Goal: Task Accomplishment & Management: Manage account settings

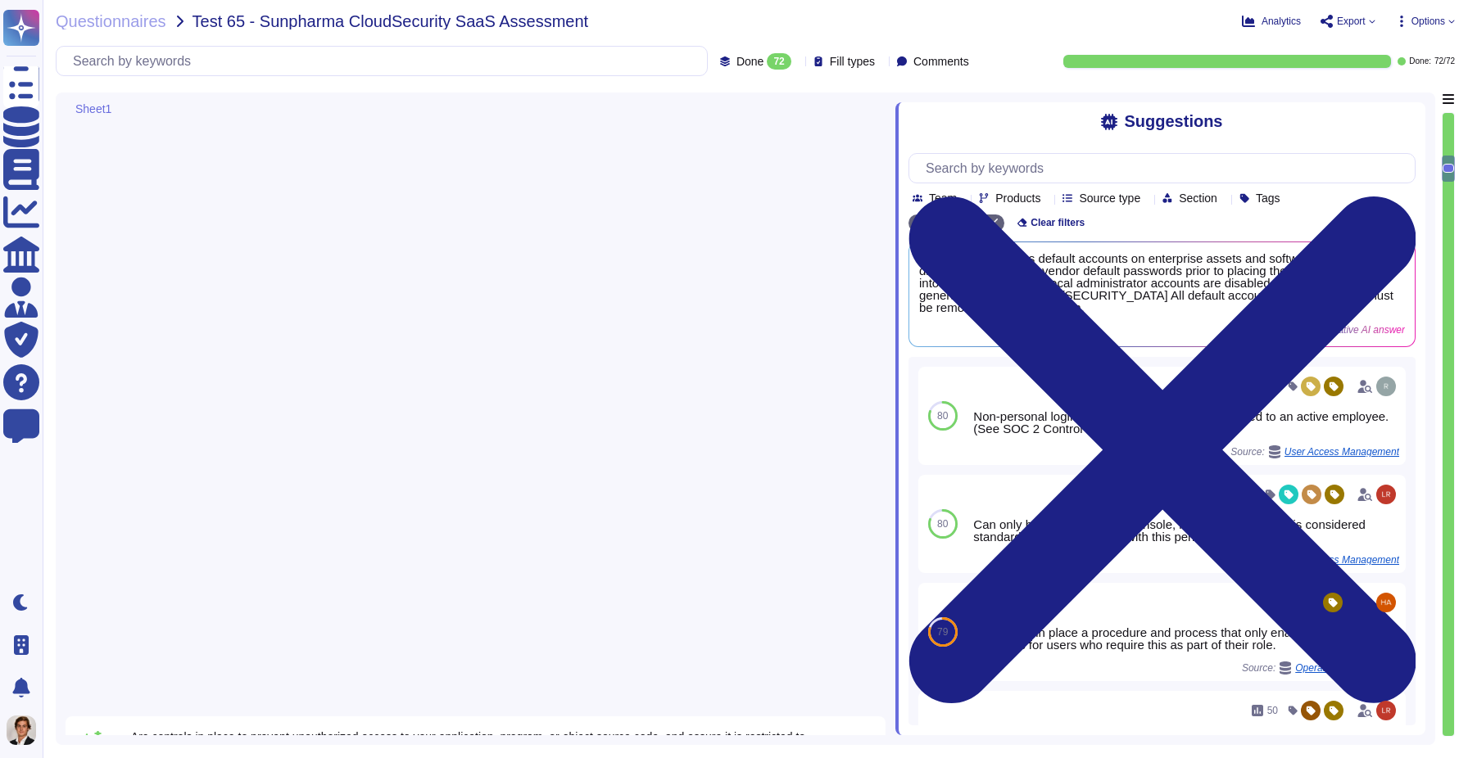
type textarea "Adobe has robust controls in place to prevent unauthorized access to tenant app…"
type textarea "Yes. Passwords must be at least 16 characters in length; cannot be found in a d…"
type textarea "For personnel accounts subscribed to the corporate identity management system (…"
type textarea "Vendor default passwords are removed, disabled or changed prior to placing the …"
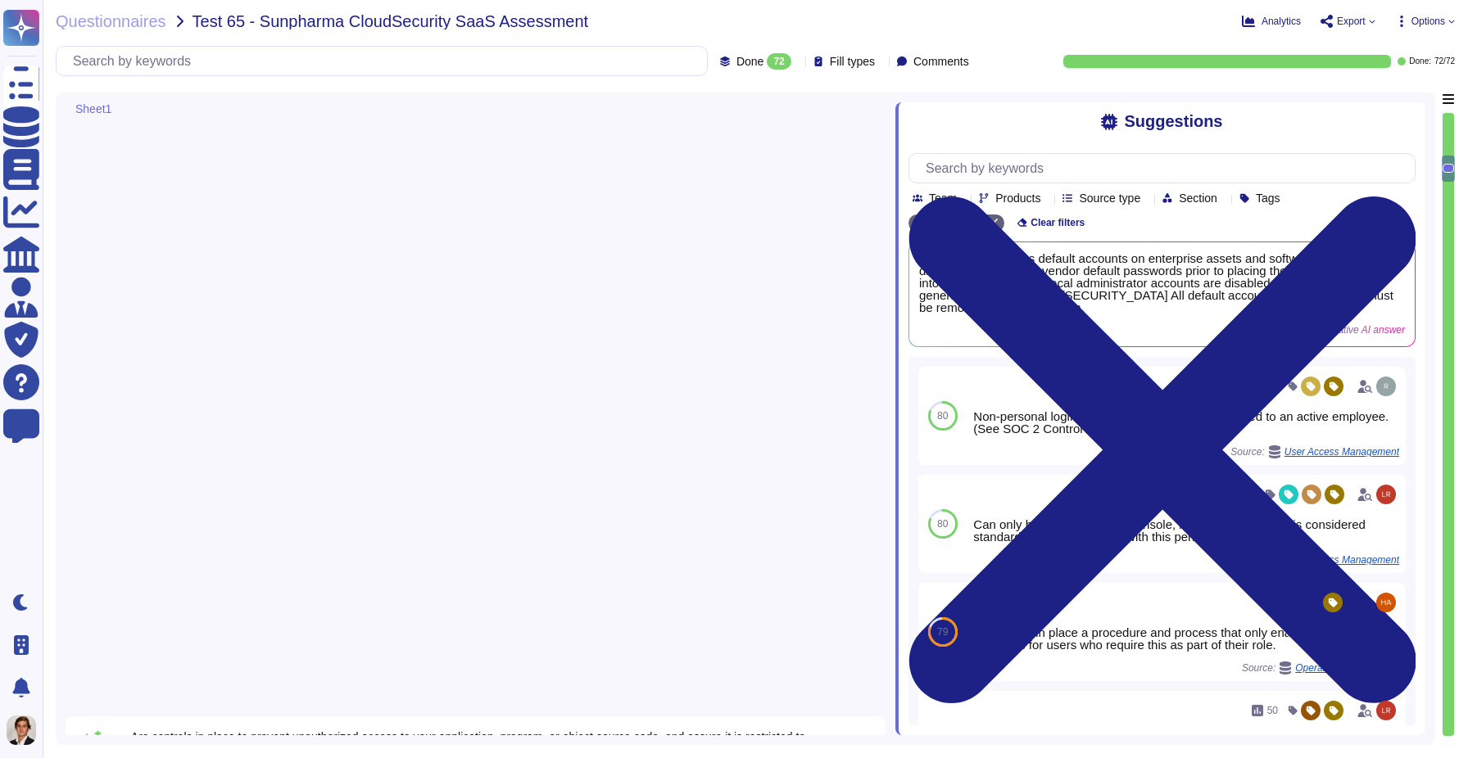
type textarea "Adobe employee passwords must be at least 16 characters and contain letters, nu…"
type textarea "Adobe's Secure Product Lifecycle (SPLC) was designed from the ground up and int…"
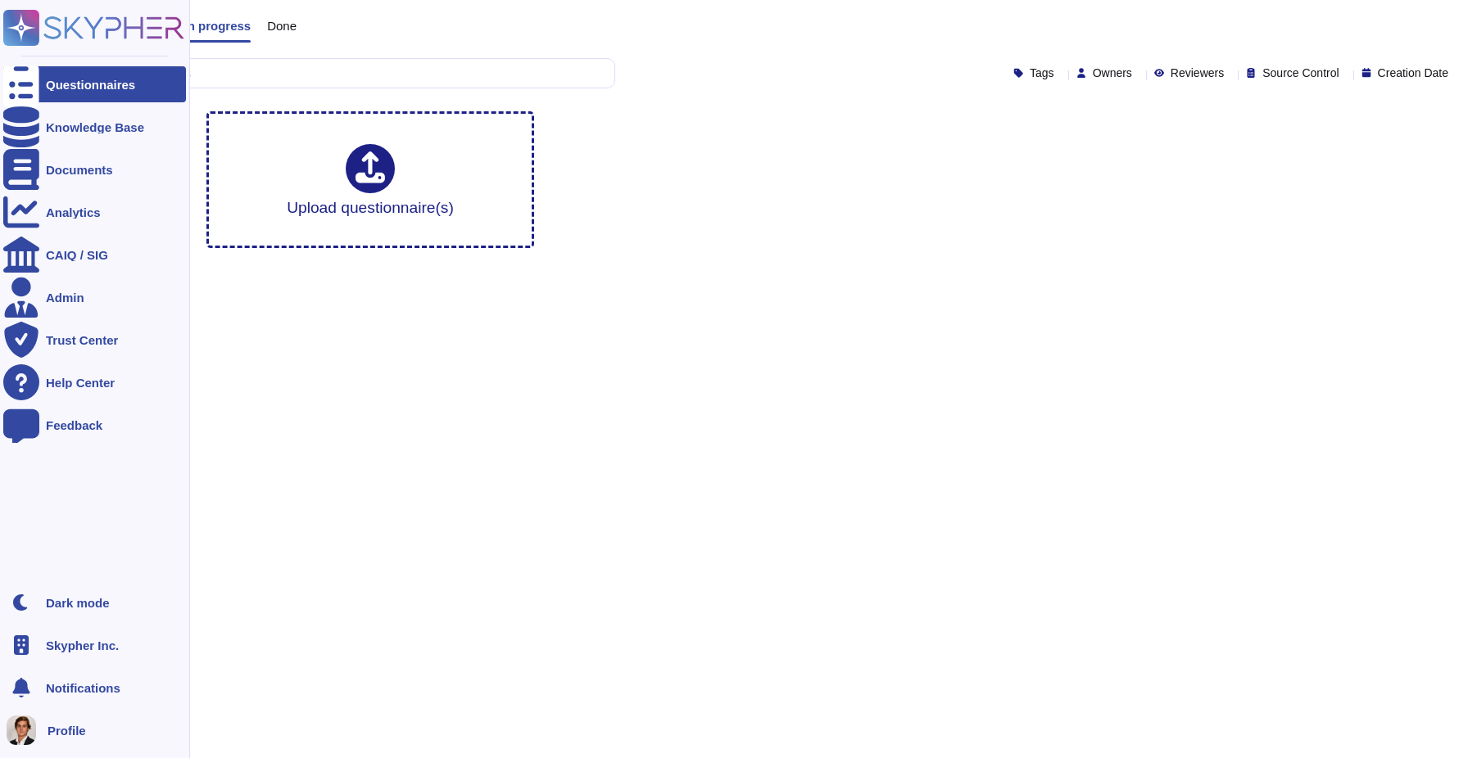
click at [48, 10] on icon at bounding box center [93, 28] width 181 height 36
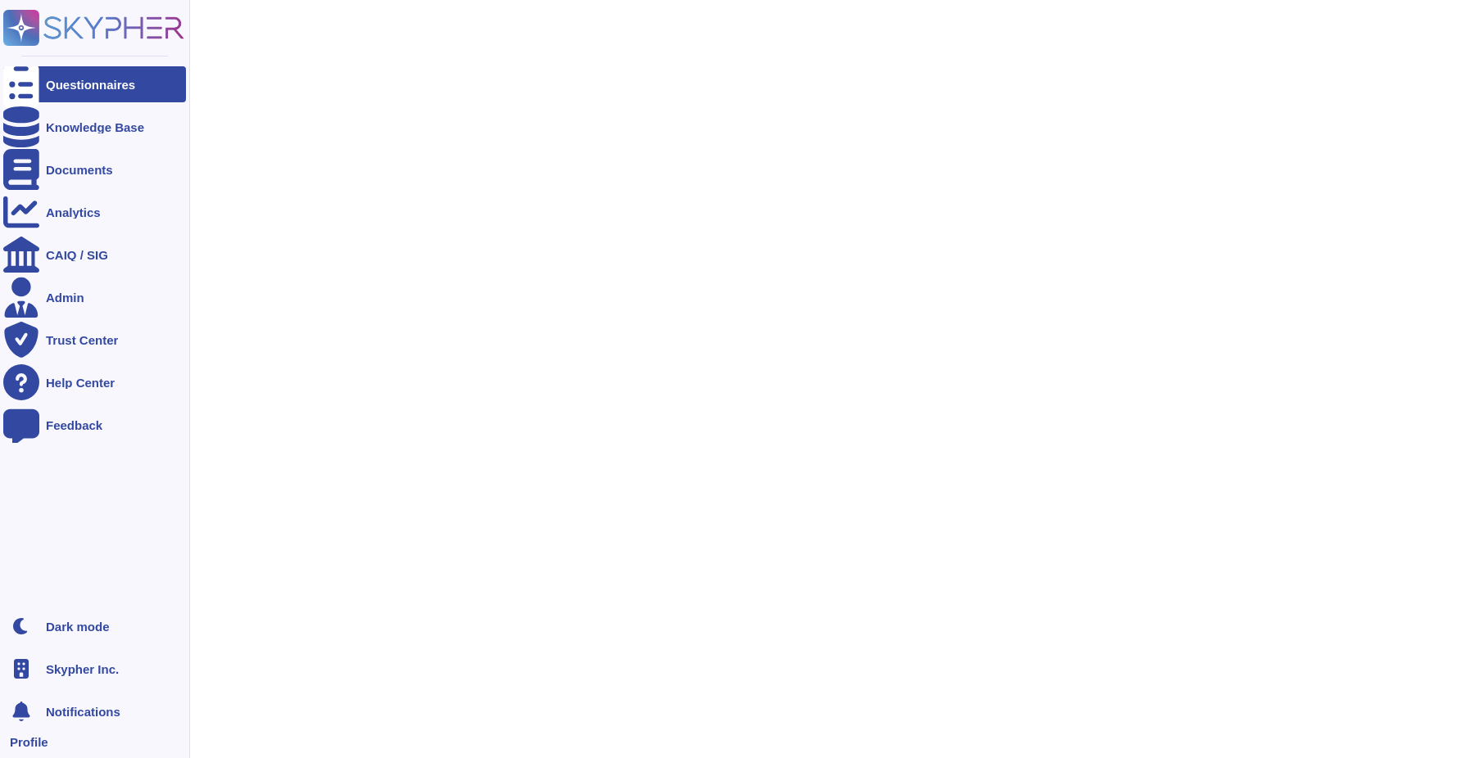
click at [48, 19] on icon at bounding box center [114, 27] width 140 height 22
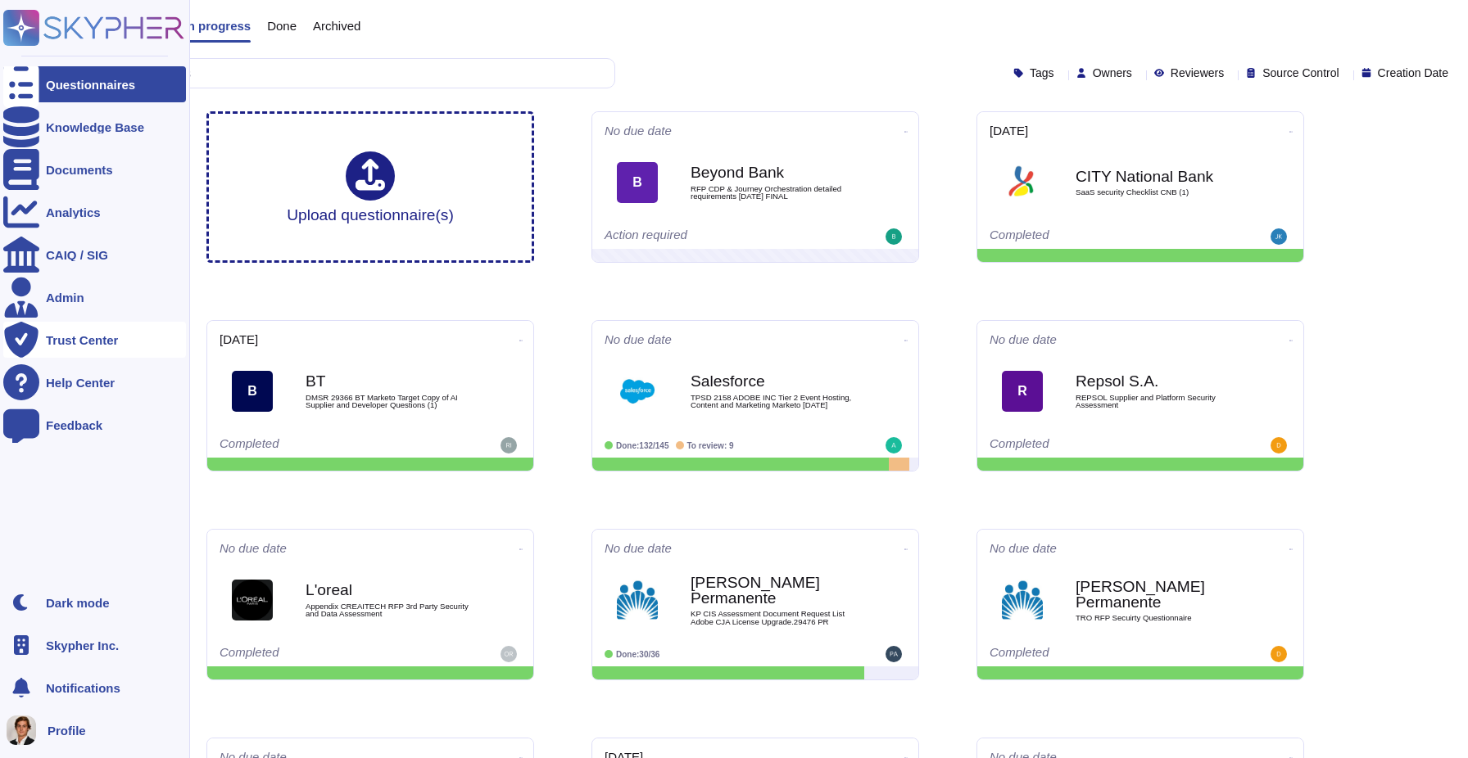
click at [92, 329] on div "Trust Center" at bounding box center [94, 340] width 183 height 36
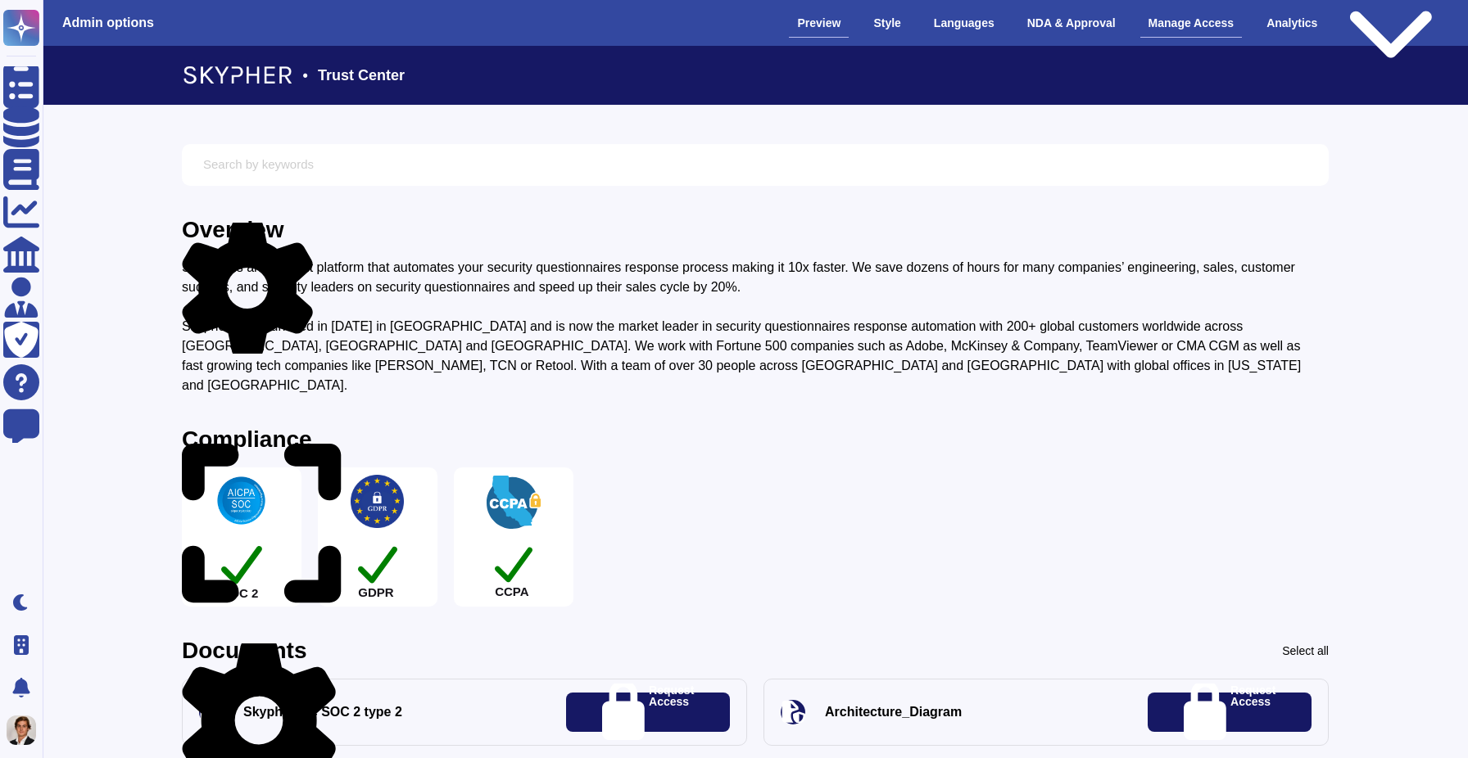
click at [1168, 30] on div "Manage Access" at bounding box center [1191, 23] width 102 height 29
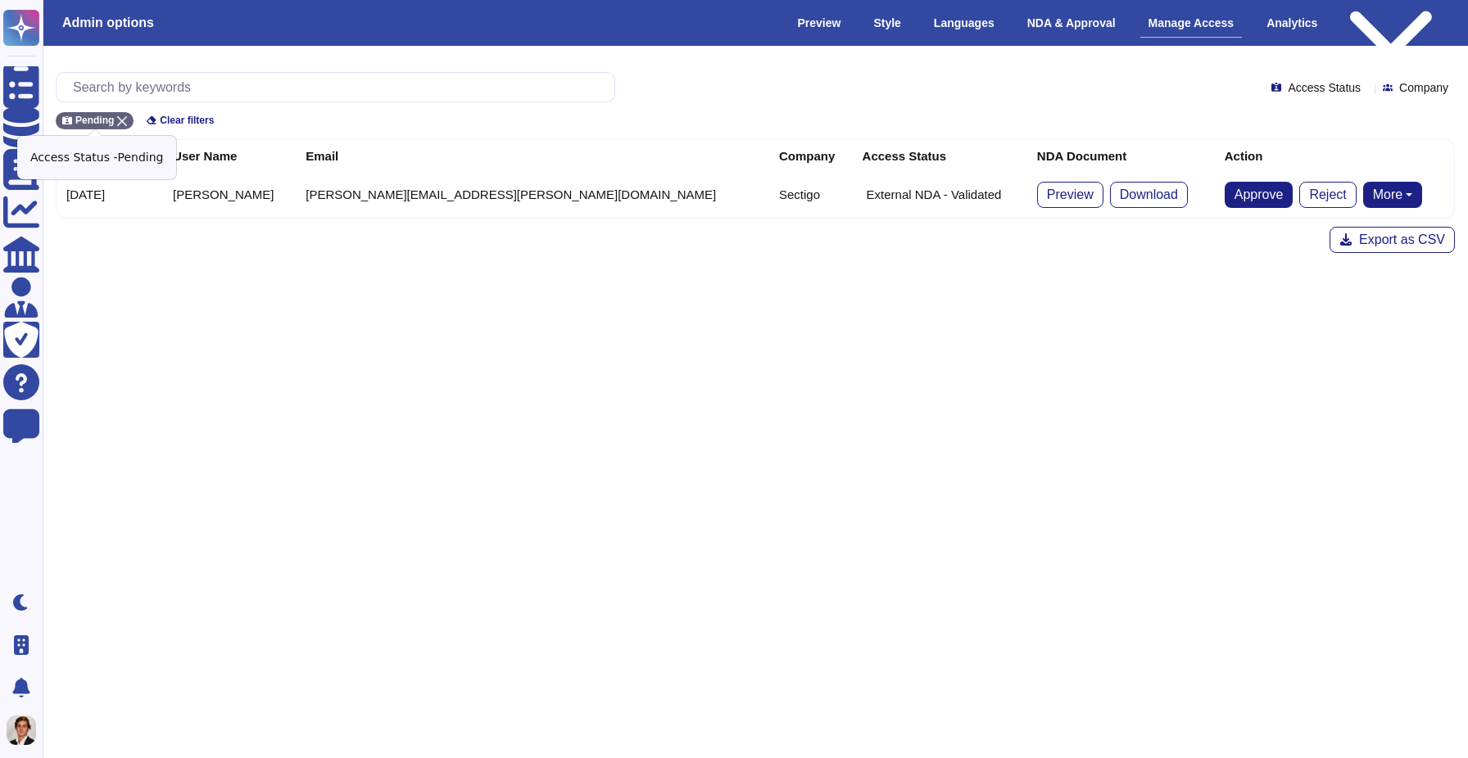
click at [121, 124] on icon at bounding box center [122, 121] width 10 height 10
